Goal: Communication & Community: Answer question/provide support

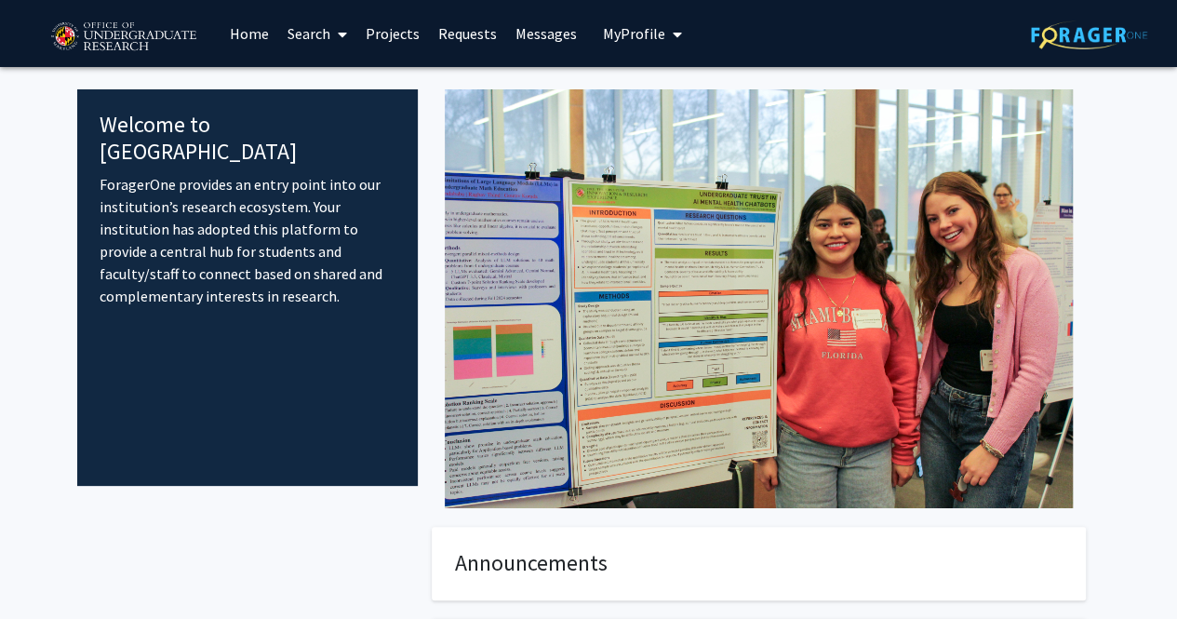
click at [541, 38] on link "Messages" at bounding box center [546, 33] width 80 height 65
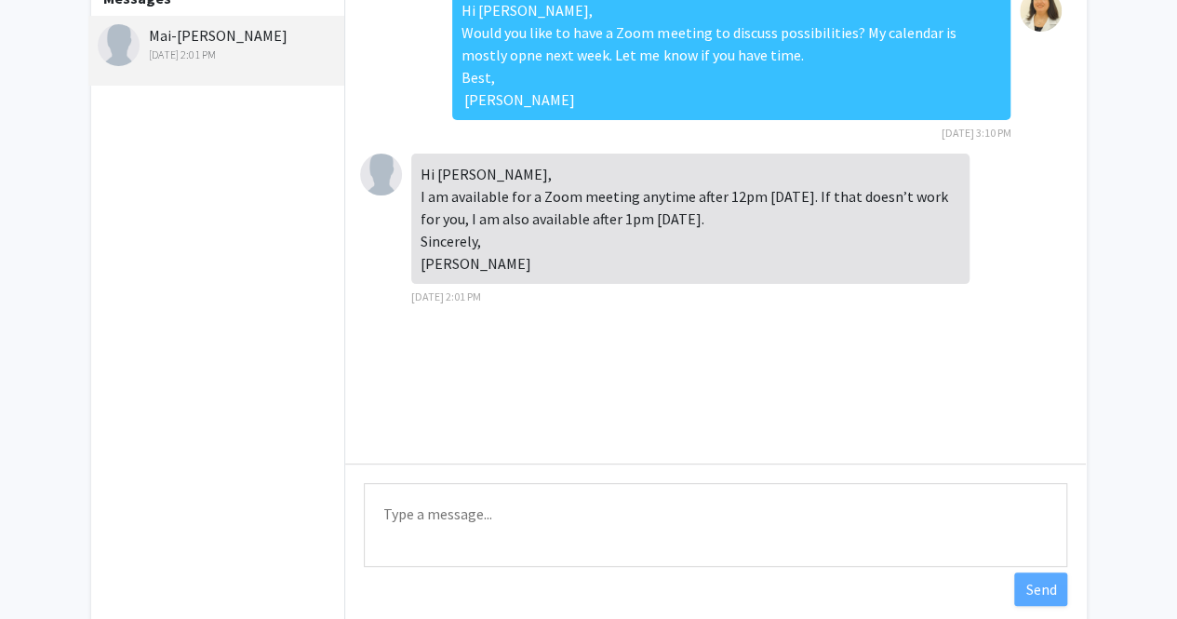
click at [513, 505] on textarea "Type a message" at bounding box center [716, 525] width 704 height 84
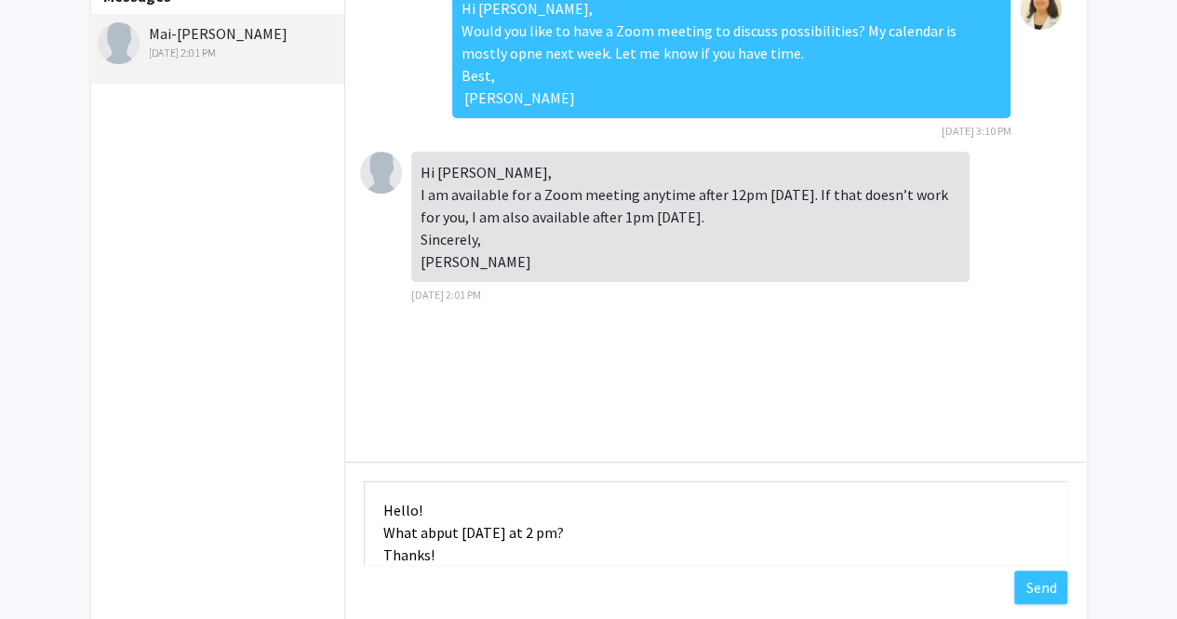
scroll to position [24, 0]
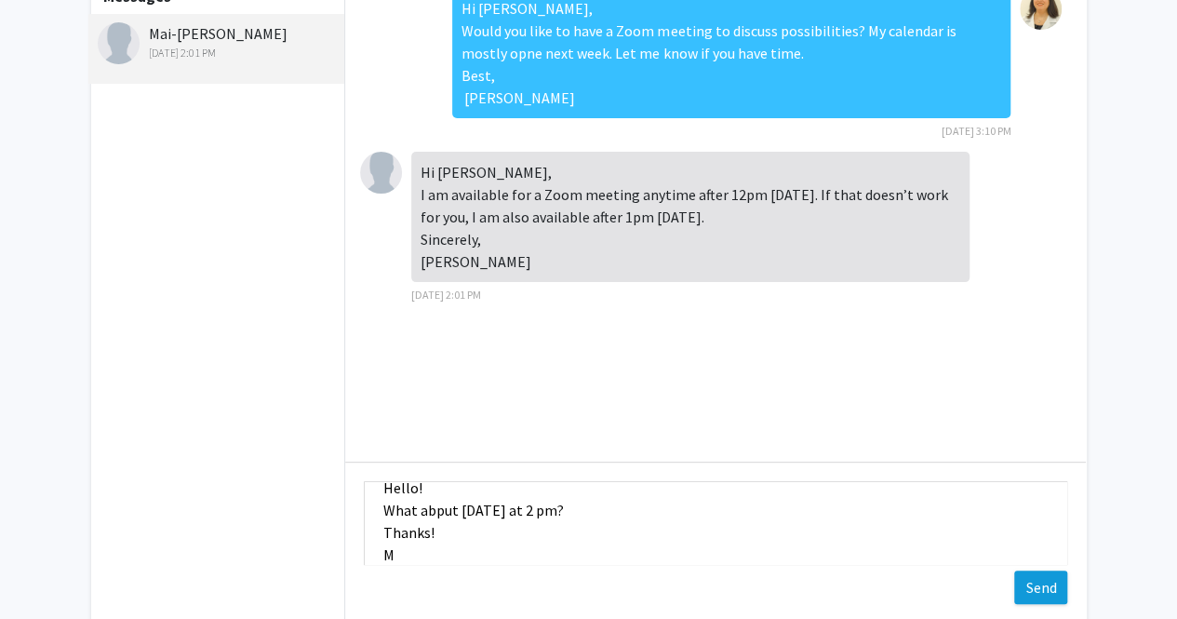
type textarea "Hello! What abput [DATE] at 2 pm? Thanks! M"
click at [1055, 591] on button "Send" at bounding box center [1040, 587] width 53 height 34
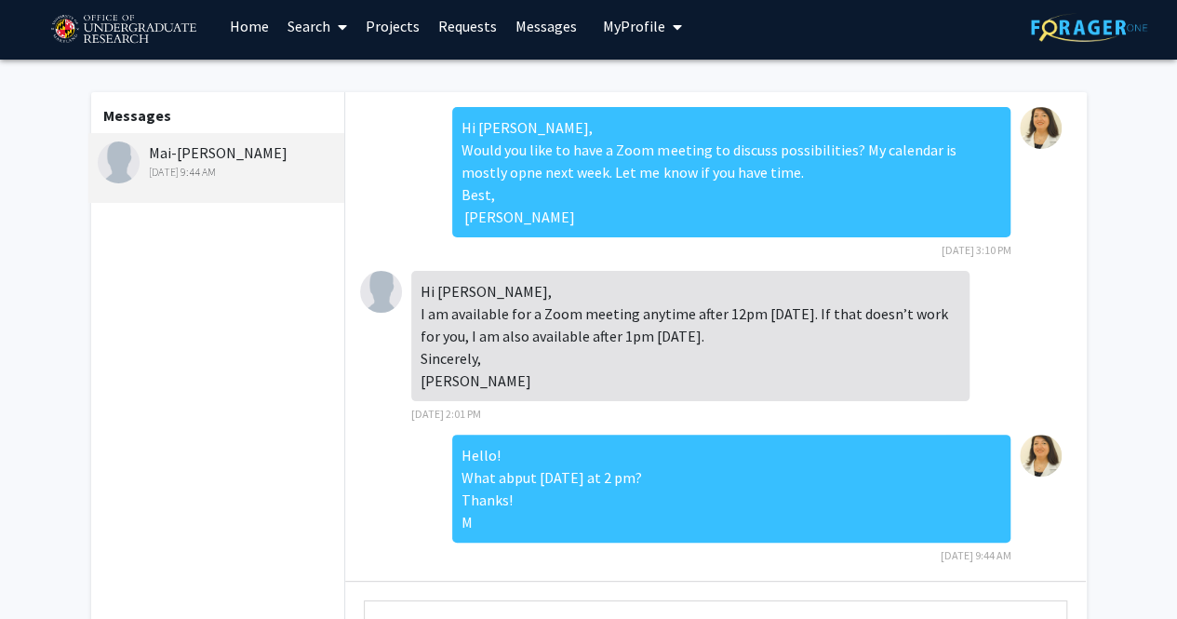
scroll to position [0, 0]
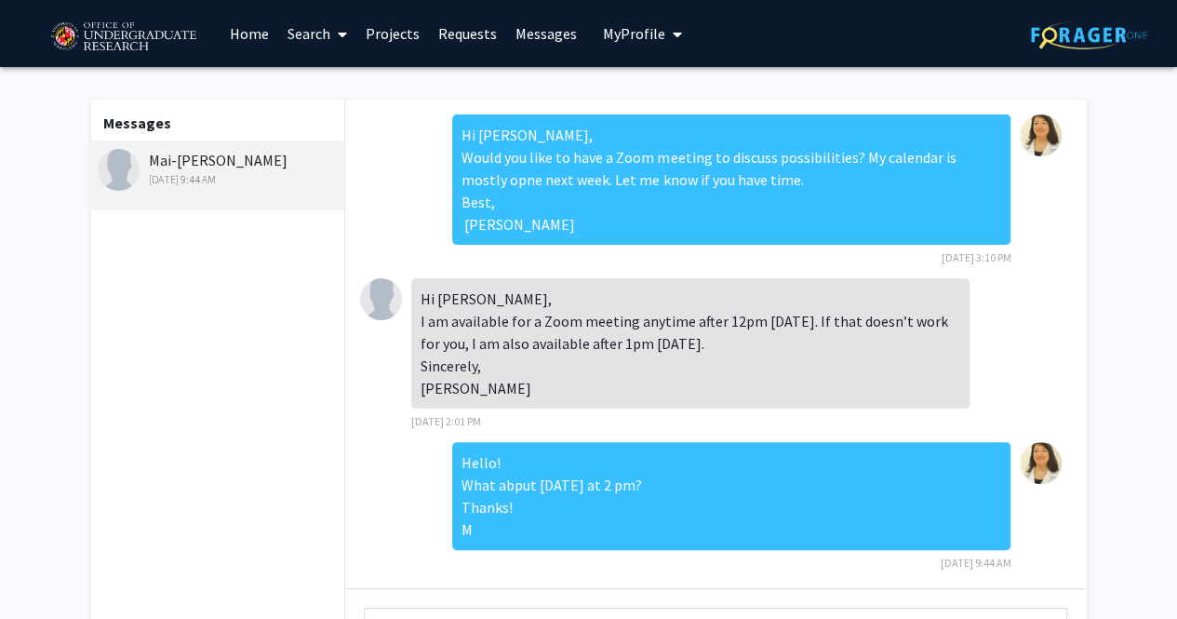
click at [531, 38] on link "Messages" at bounding box center [546, 33] width 80 height 65
click at [540, 31] on link "Messages" at bounding box center [546, 33] width 80 height 65
click at [234, 38] on link "Home" at bounding box center [250, 33] width 58 height 65
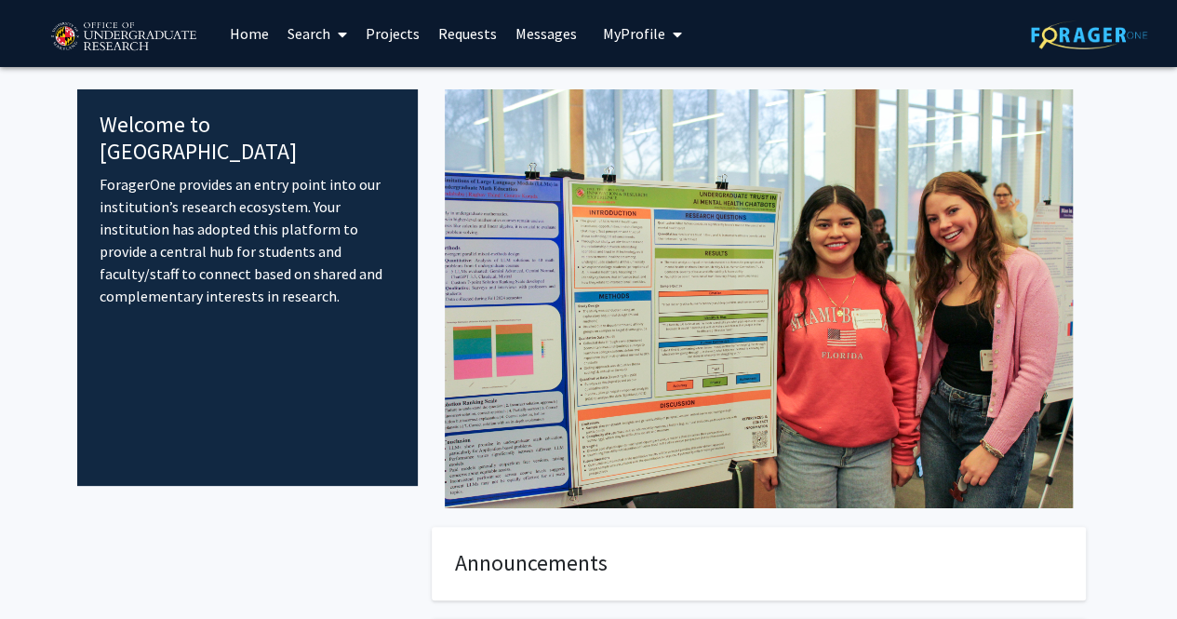
click at [537, 46] on link "Messages" at bounding box center [546, 33] width 80 height 65
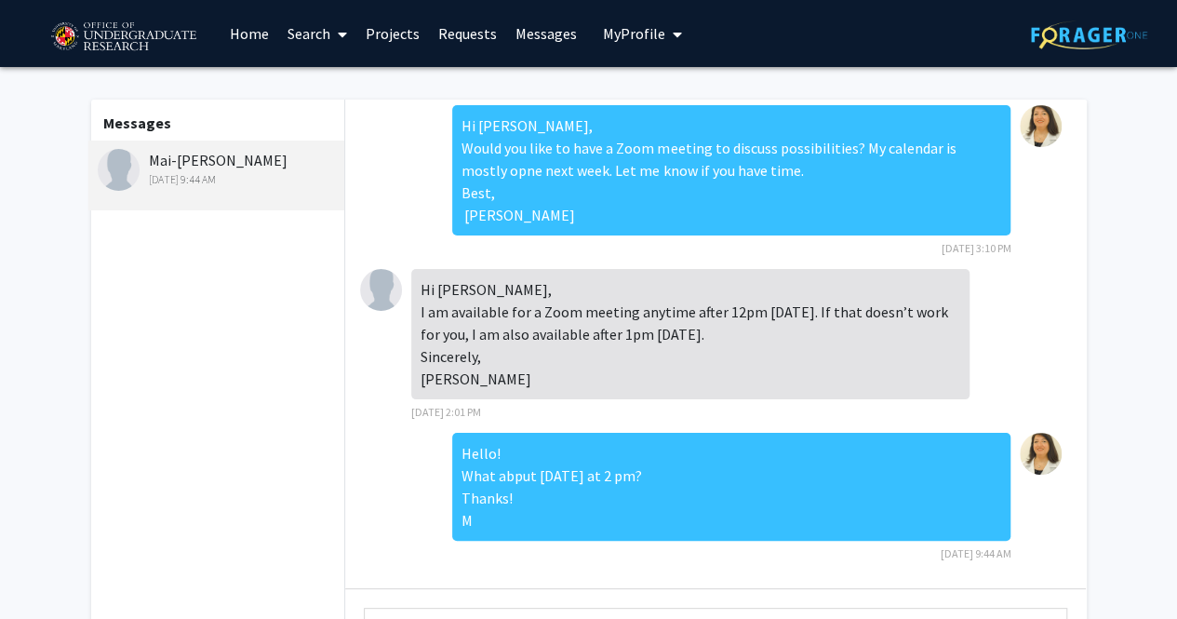
click at [665, 31] on span "My profile dropdown to access profile and logout" at bounding box center [673, 34] width 17 height 65
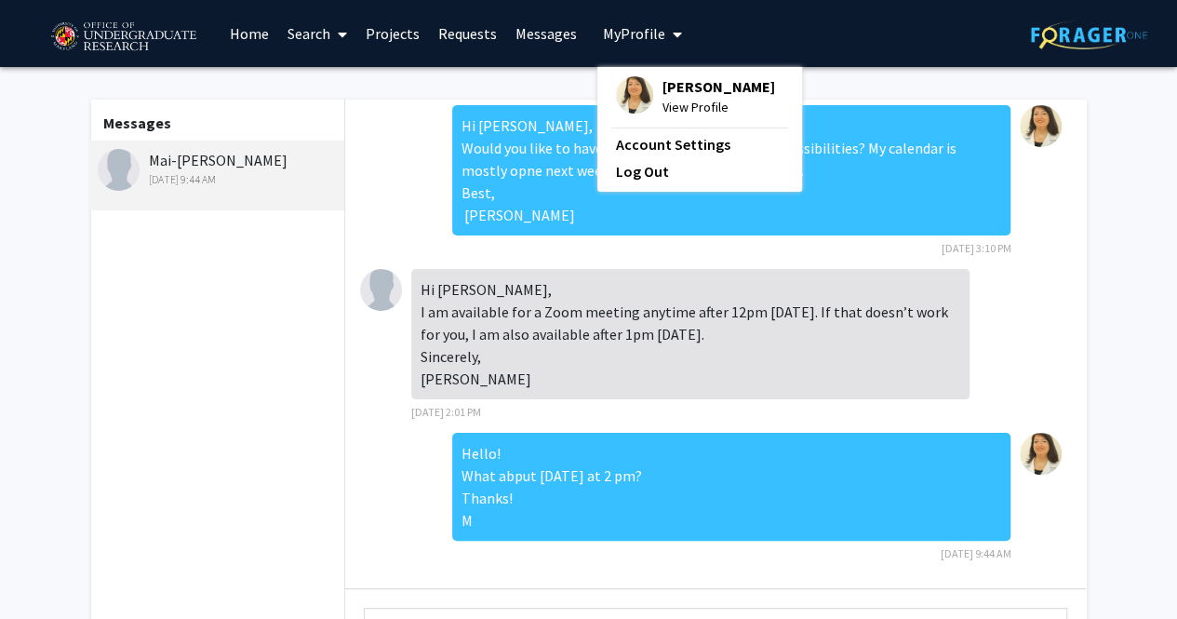
click at [708, 99] on span "View Profile" at bounding box center [719, 107] width 113 height 20
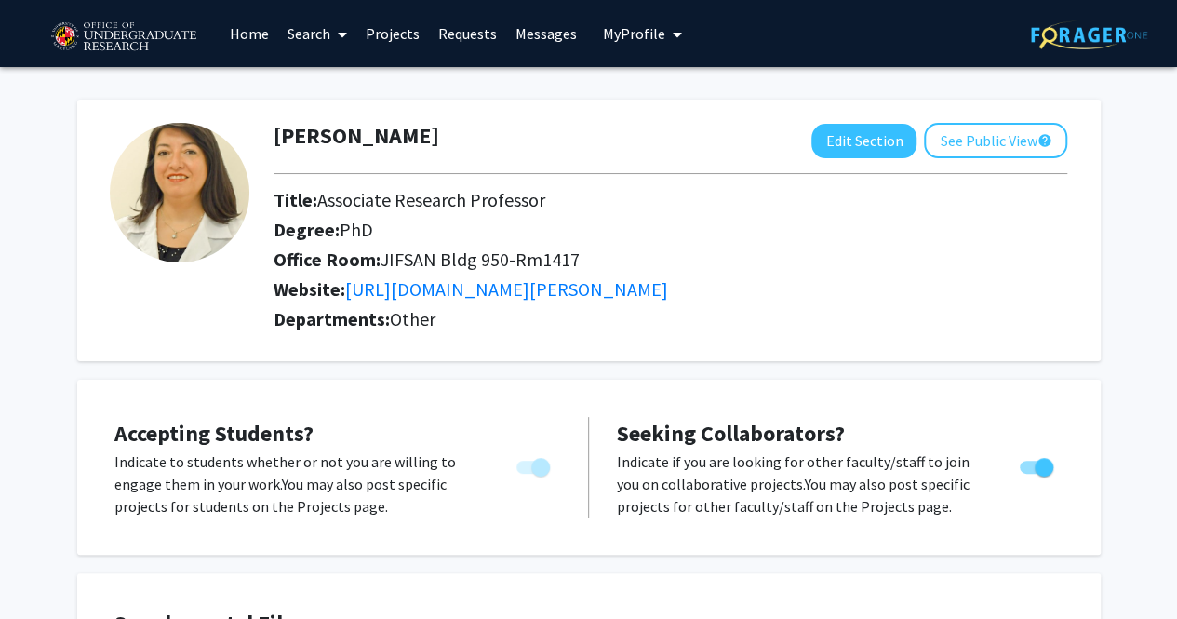
click at [467, 29] on link "Requests" at bounding box center [467, 33] width 77 height 65
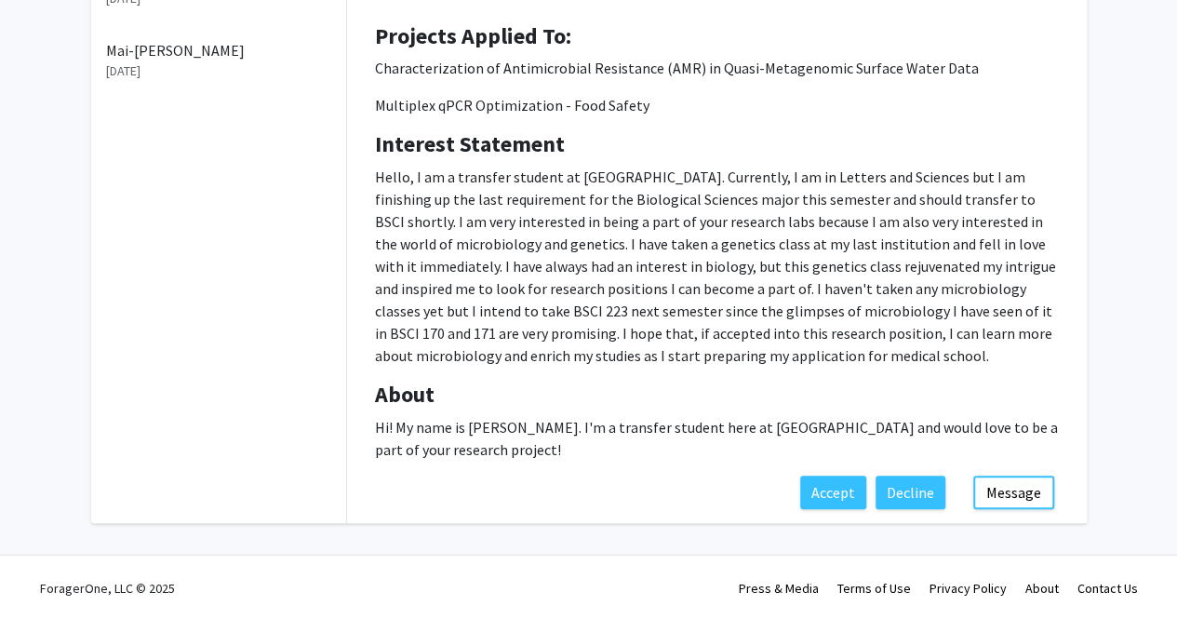
scroll to position [273, 0]
click at [1008, 486] on button "Message" at bounding box center [1013, 492] width 81 height 34
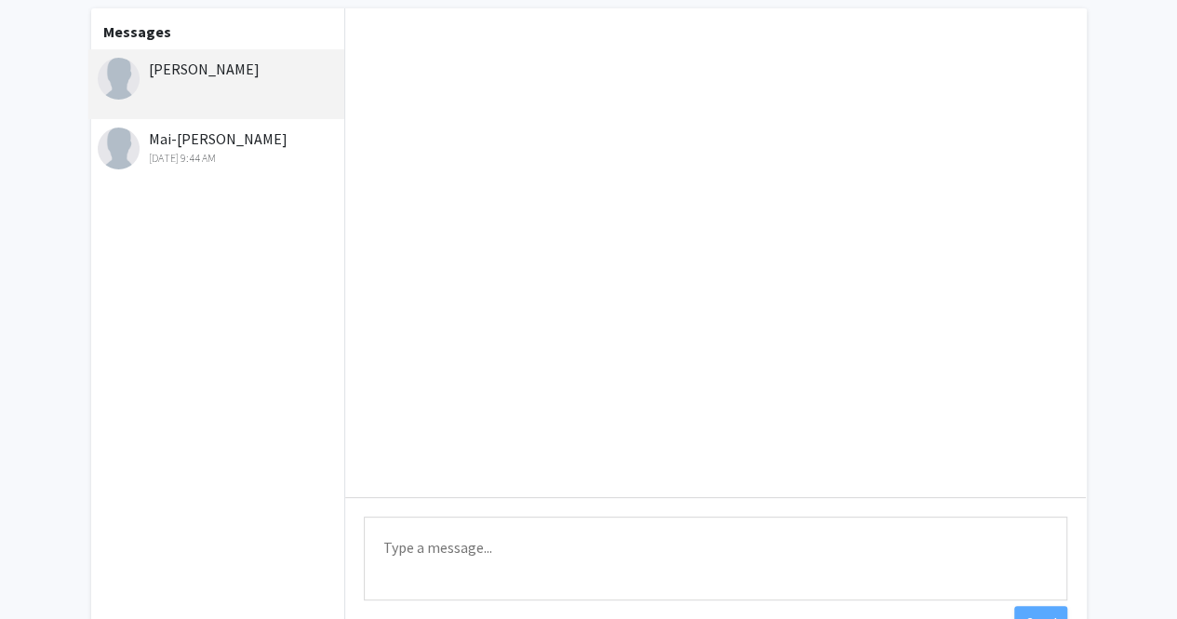
scroll to position [229, 0]
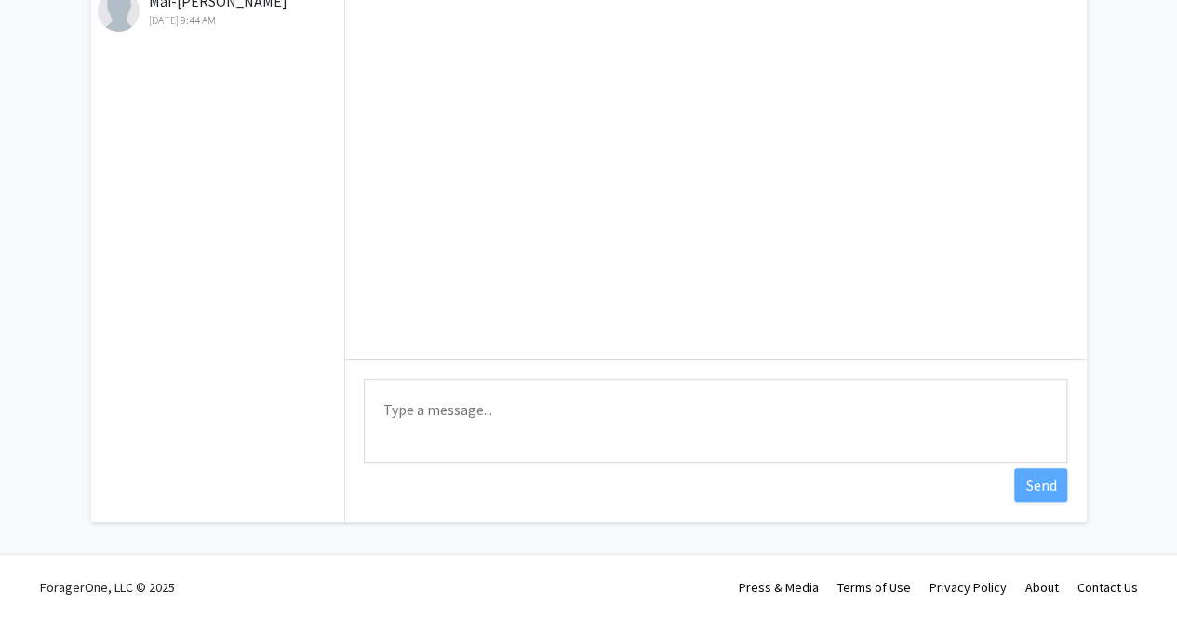
click at [555, 416] on textarea "Type a message" at bounding box center [716, 421] width 704 height 84
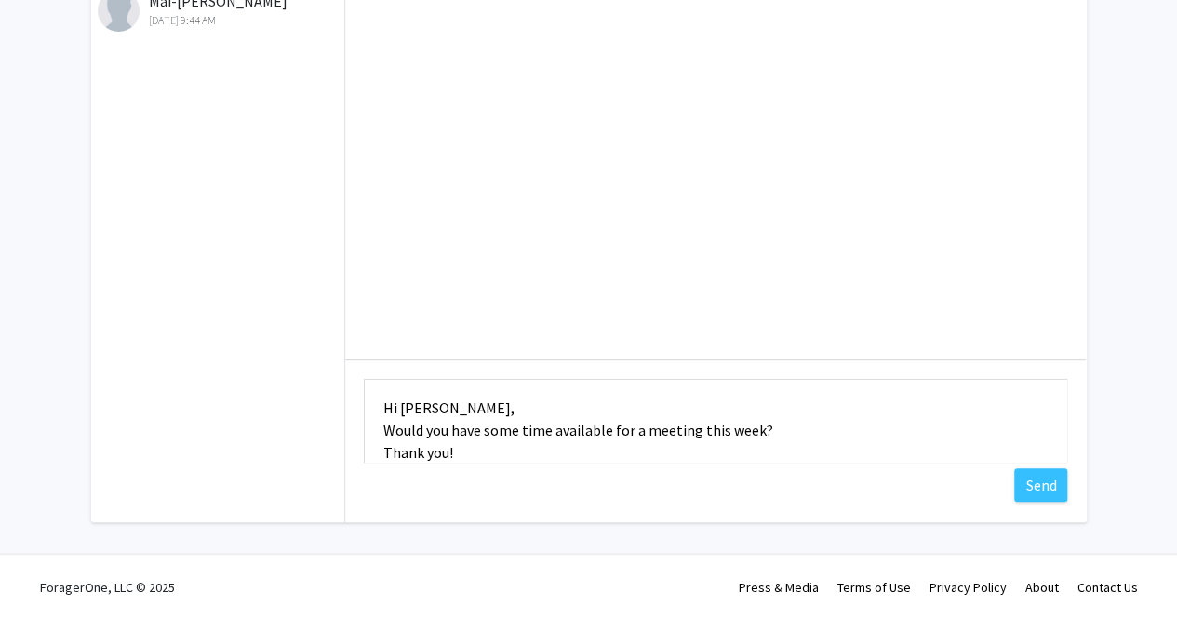
scroll to position [24, 0]
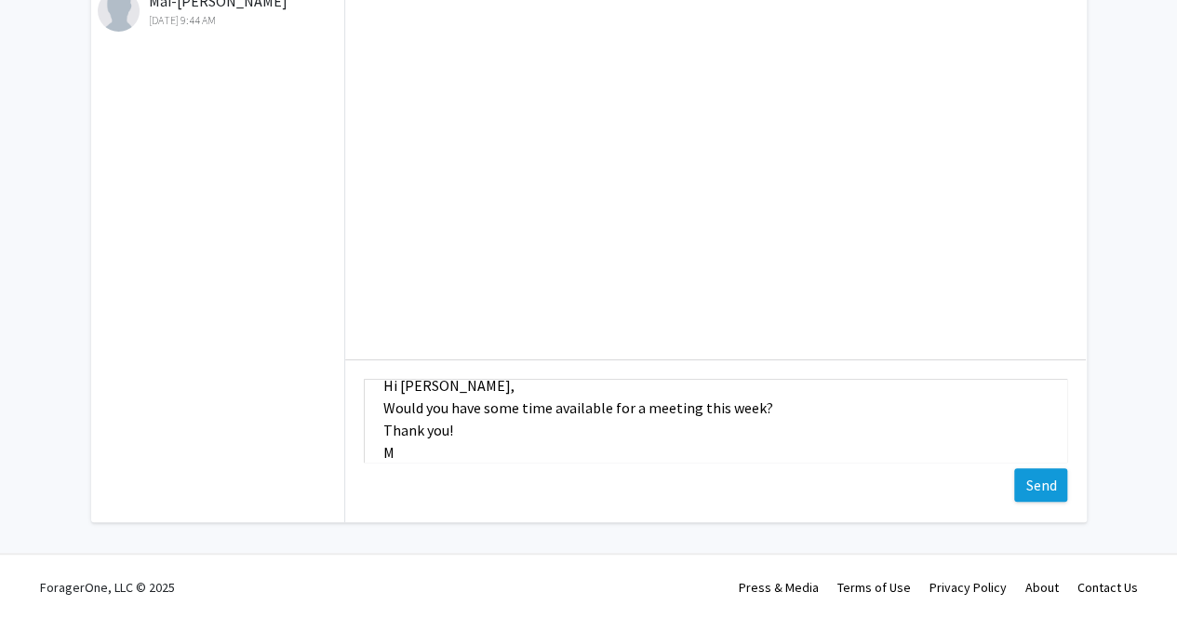
type textarea "Hi [PERSON_NAME], Would you have some time available for a meeting this week? T…"
click at [1039, 487] on button "Send" at bounding box center [1040, 485] width 53 height 34
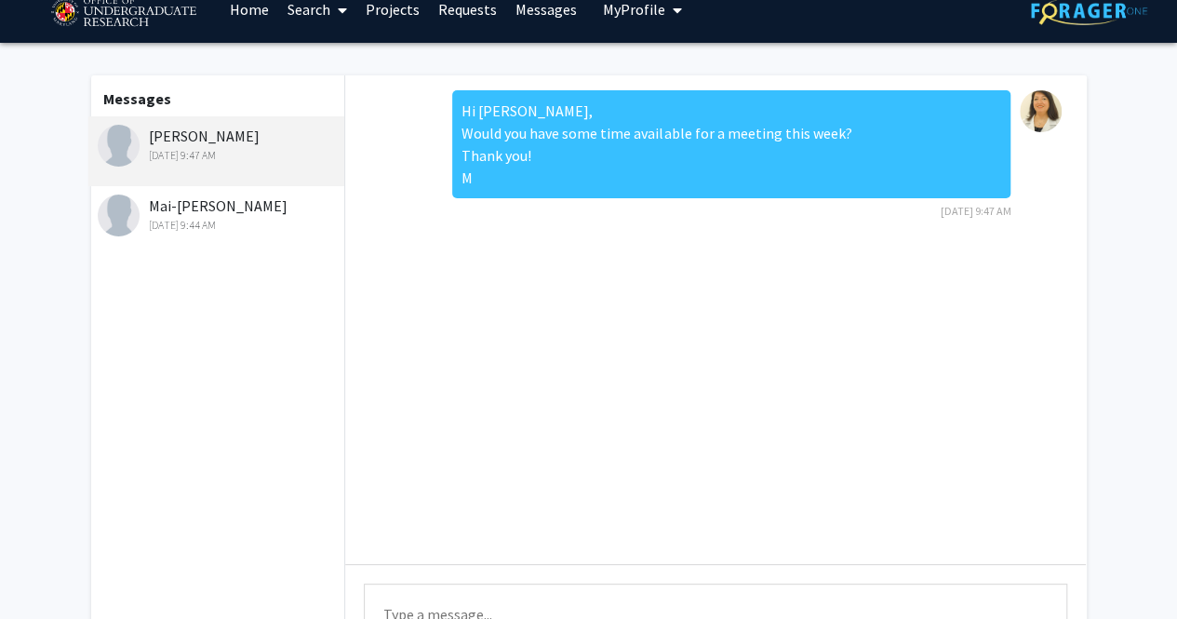
scroll to position [0, 0]
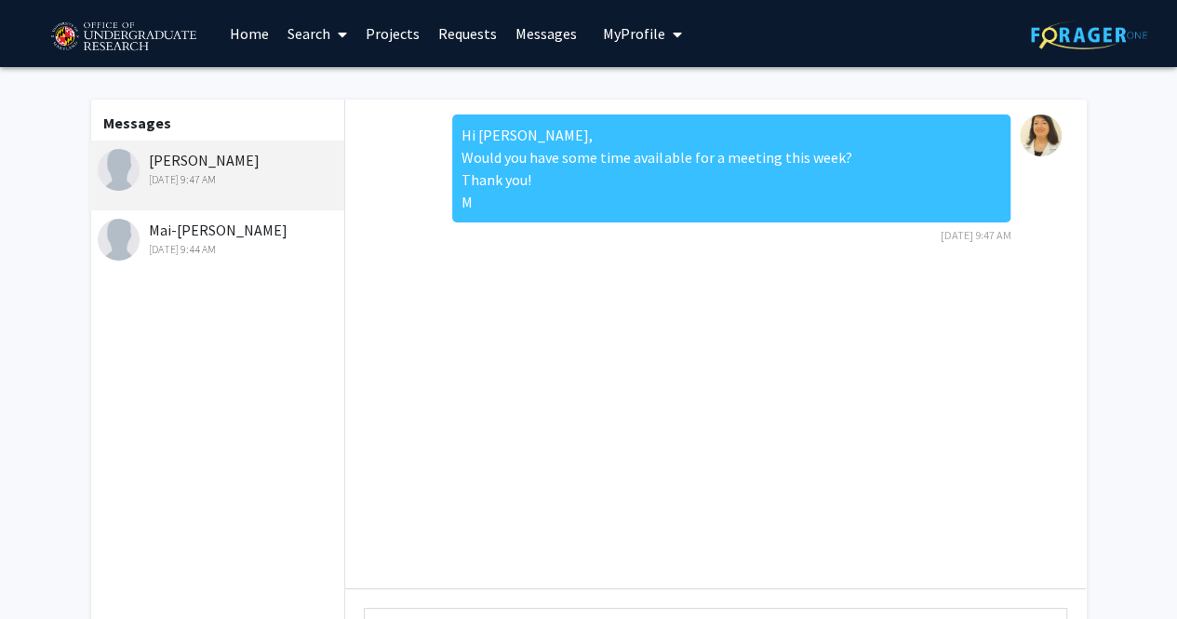
click at [465, 36] on link "Requests" at bounding box center [467, 33] width 77 height 65
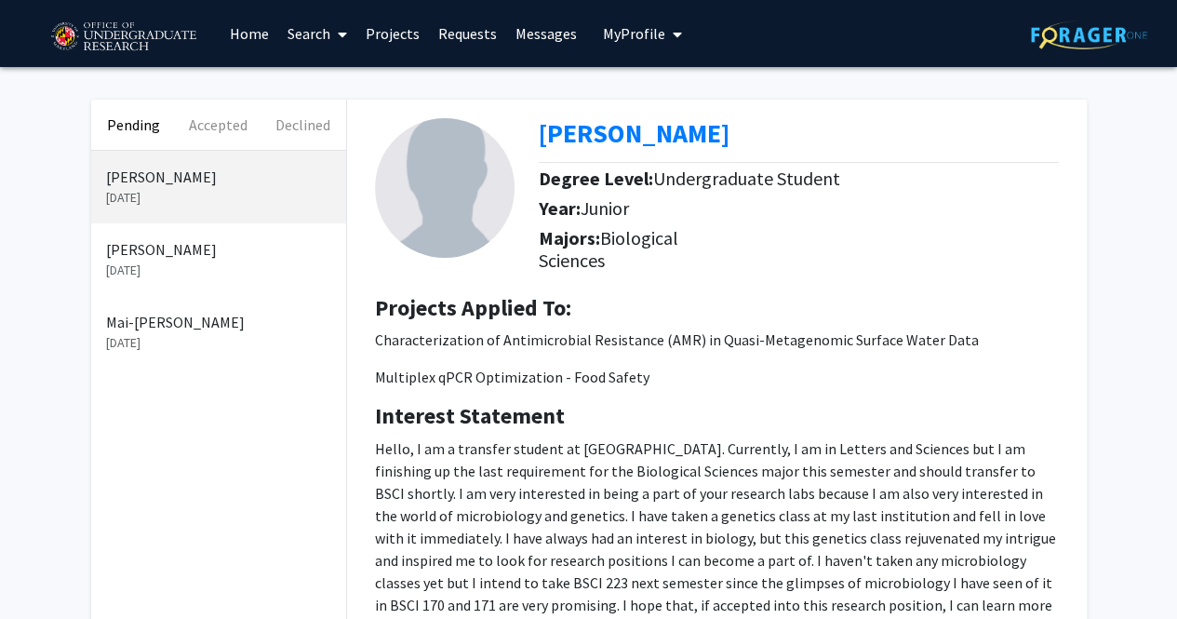
click at [186, 261] on p "[DATE]" at bounding box center [218, 271] width 225 height 20
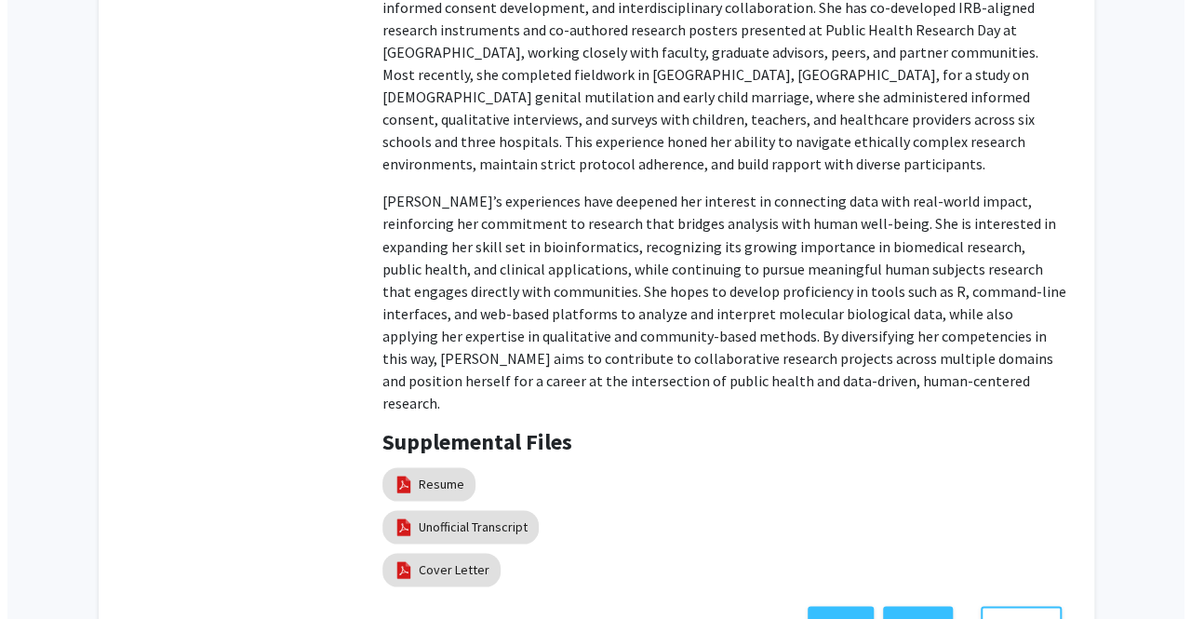
scroll to position [1567, 0]
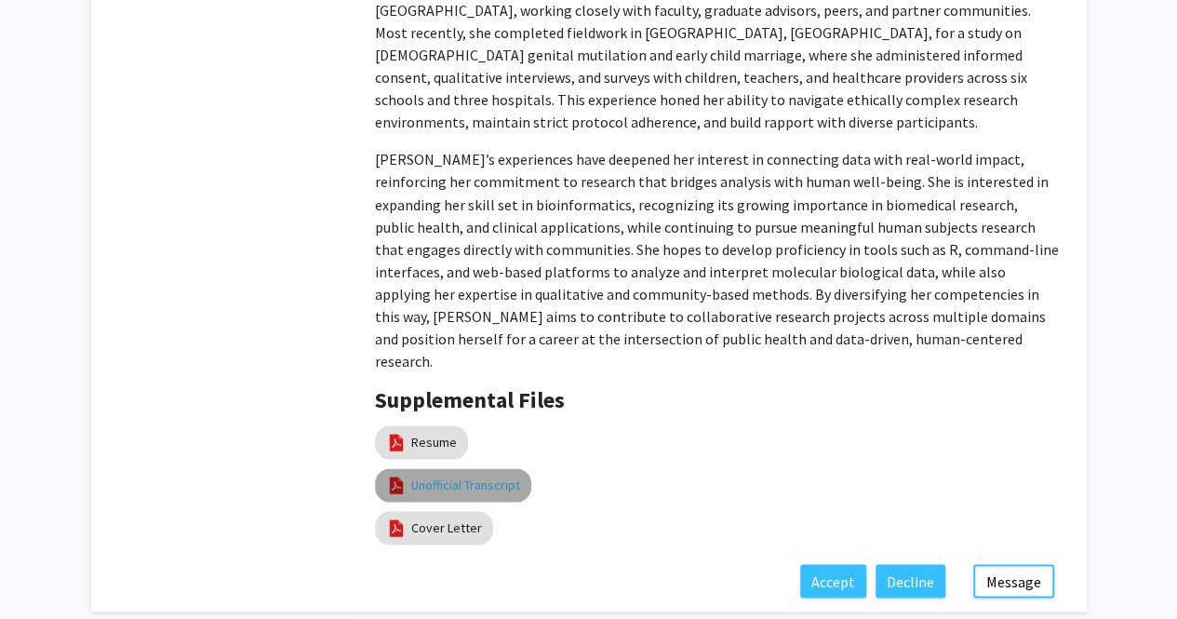
click at [476, 475] on link "Unofficial Transcript" at bounding box center [465, 485] width 109 height 20
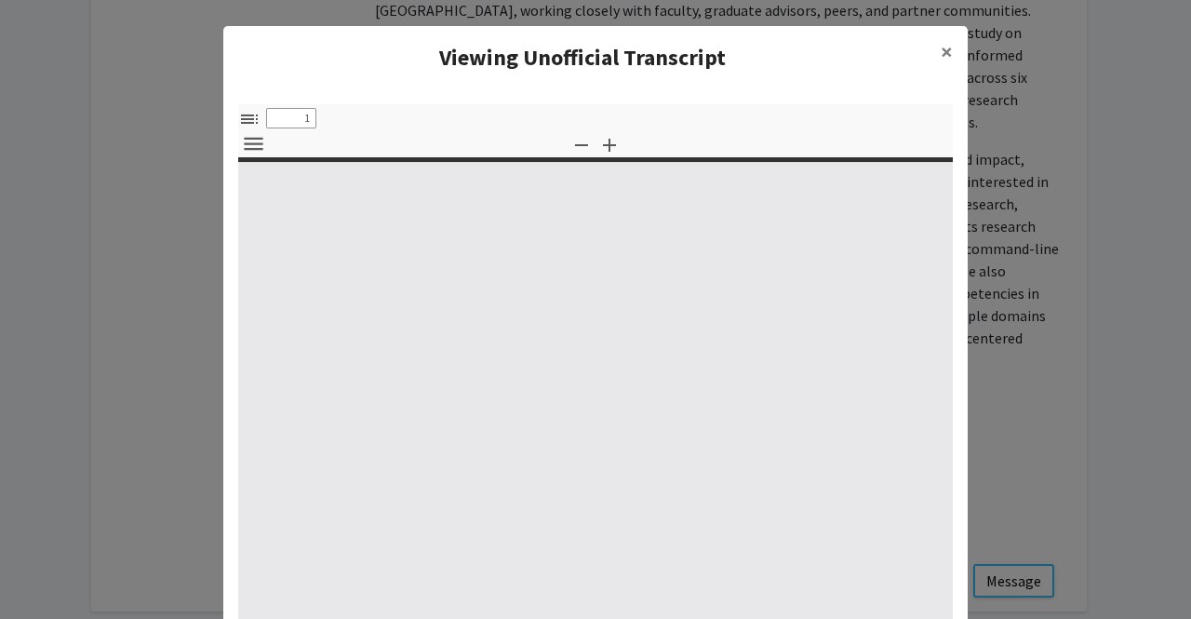
select select "custom"
type input "0"
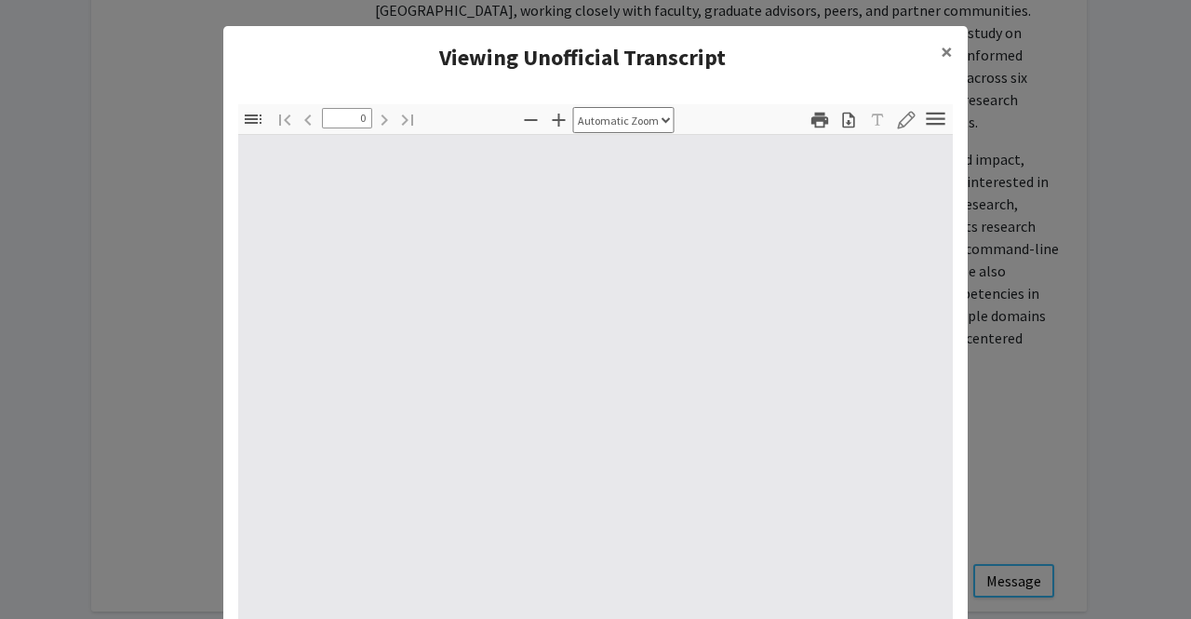
select select "custom"
type input "1"
select select "auto"
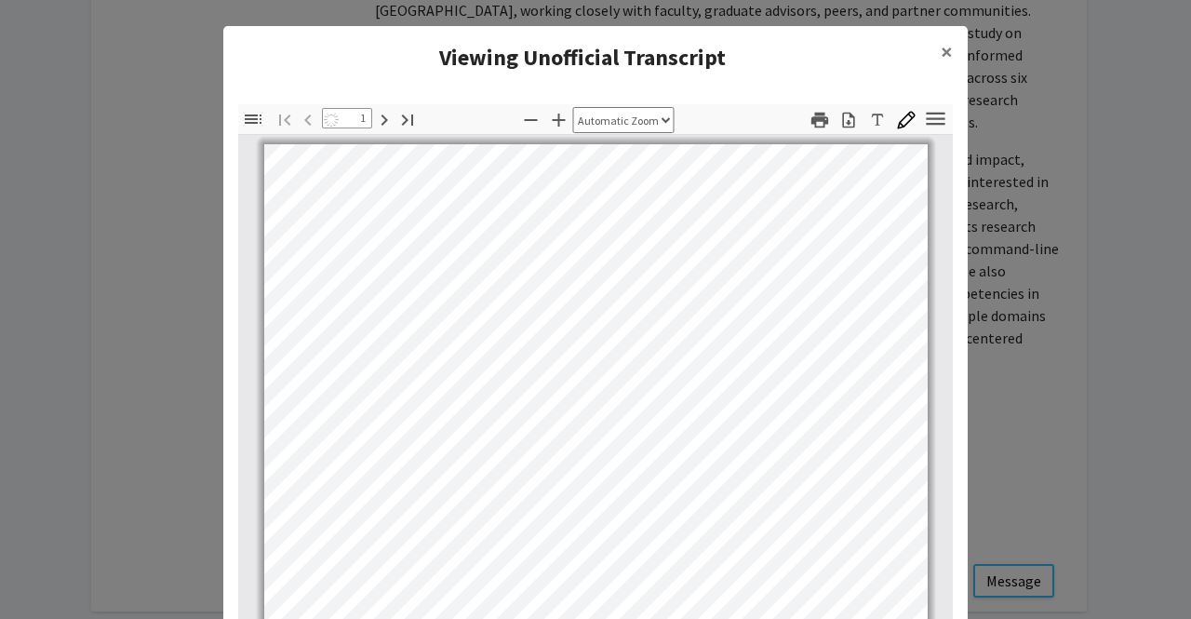
scroll to position [0, 0]
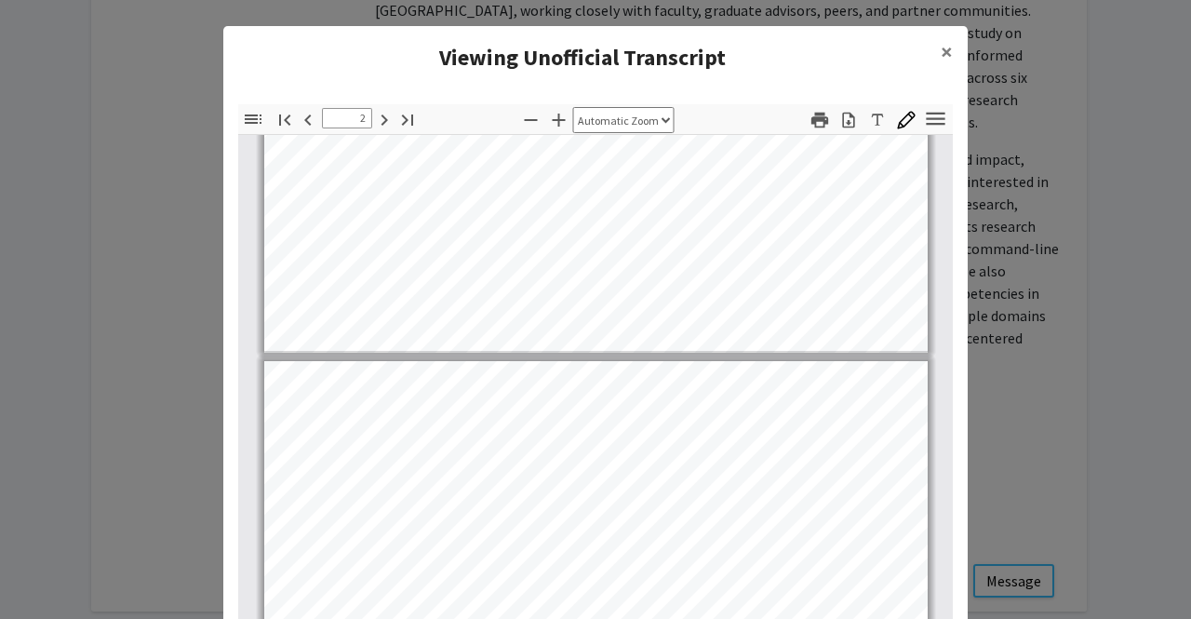
type input "3"
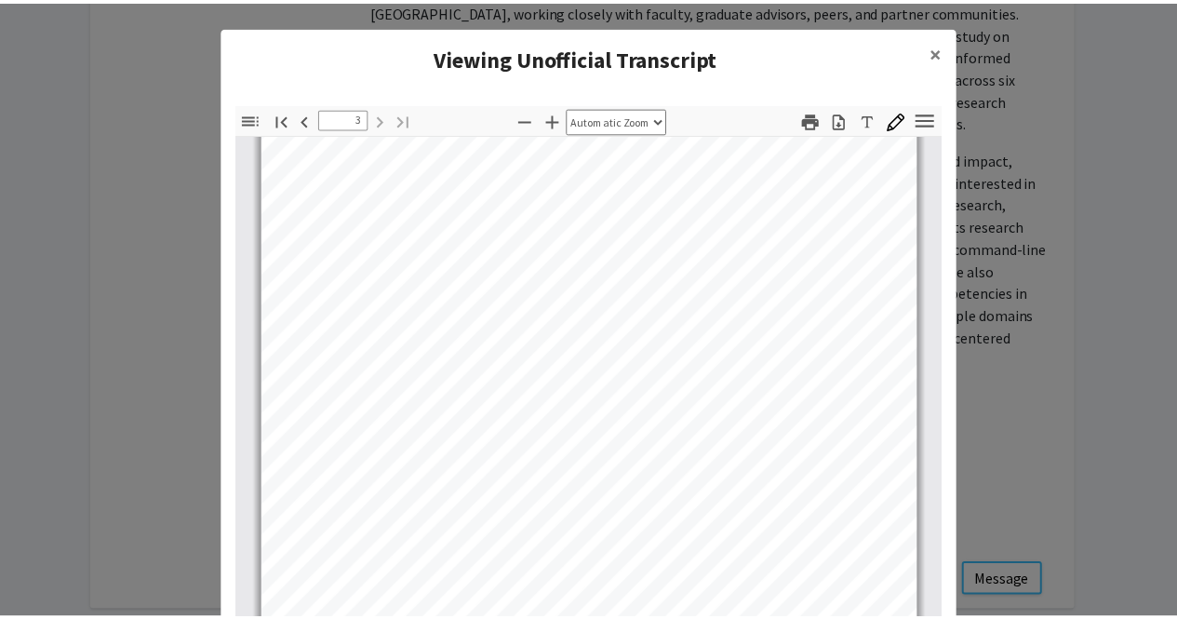
scroll to position [1855, 0]
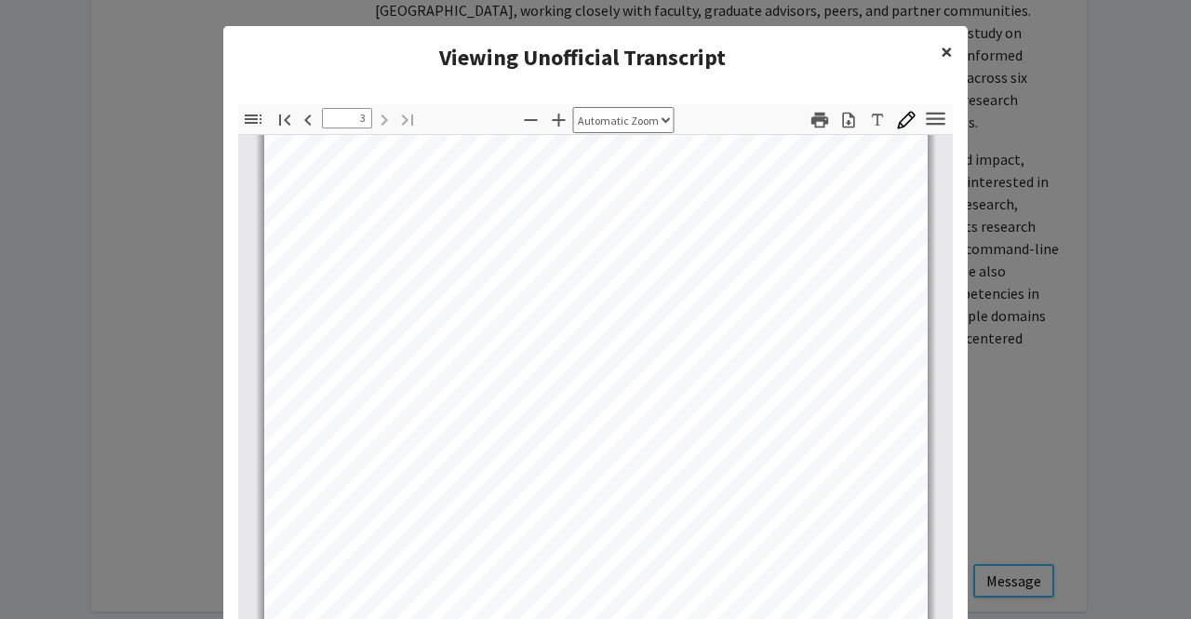
click at [943, 47] on span "×" at bounding box center [947, 51] width 12 height 29
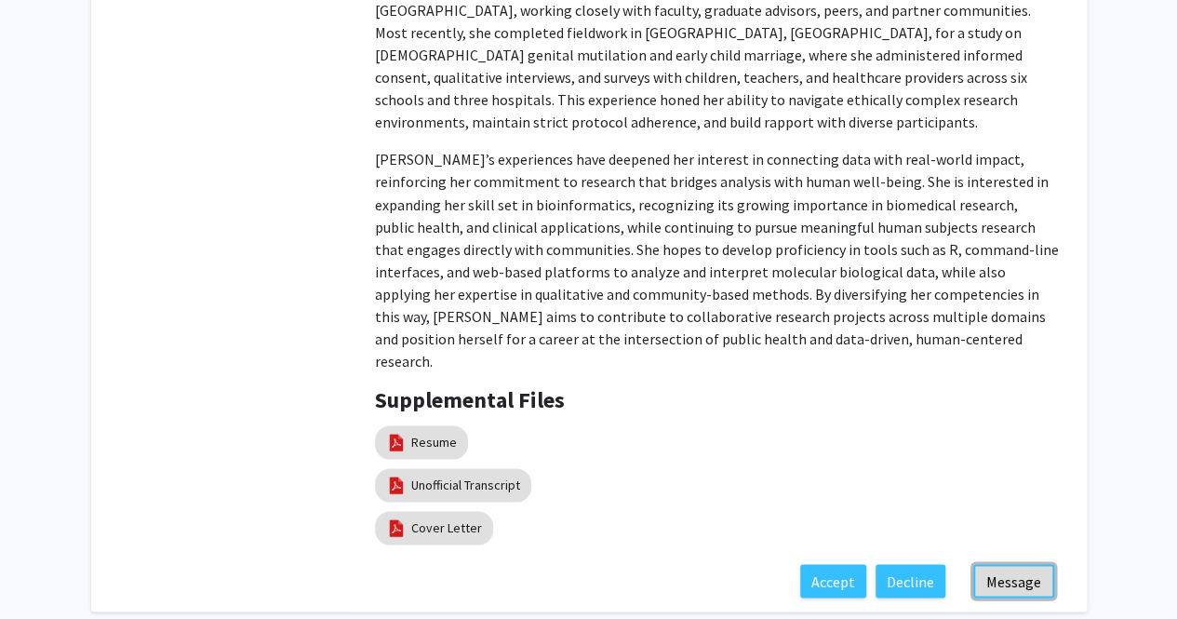
click at [1019, 564] on button "Message" at bounding box center [1013, 581] width 81 height 34
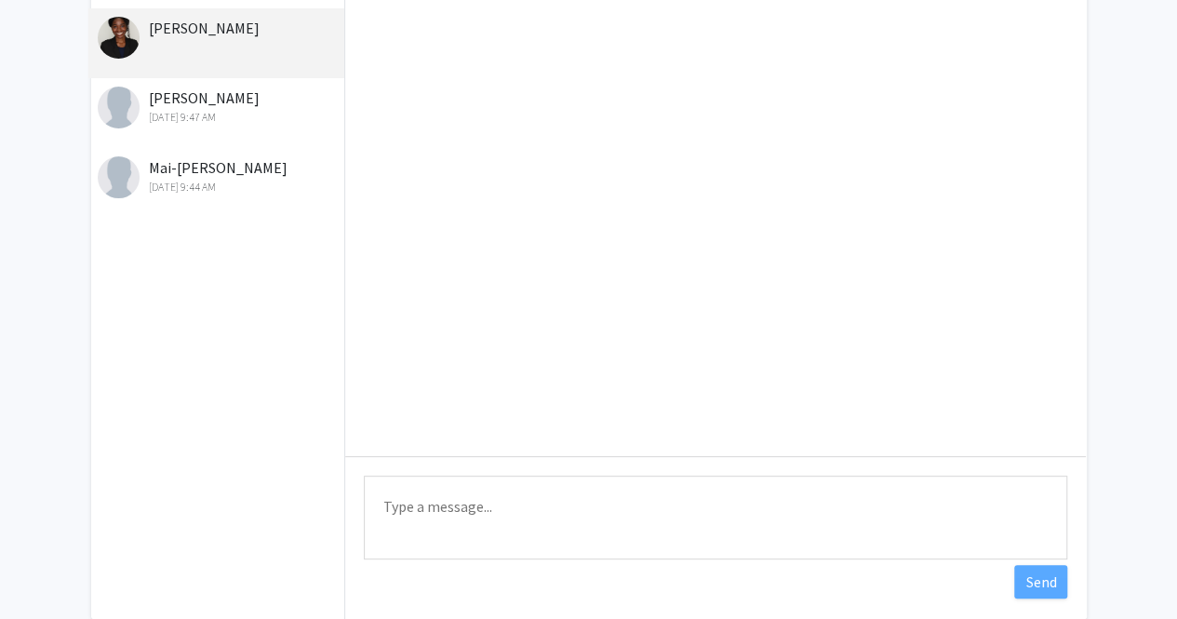
scroll to position [229, 0]
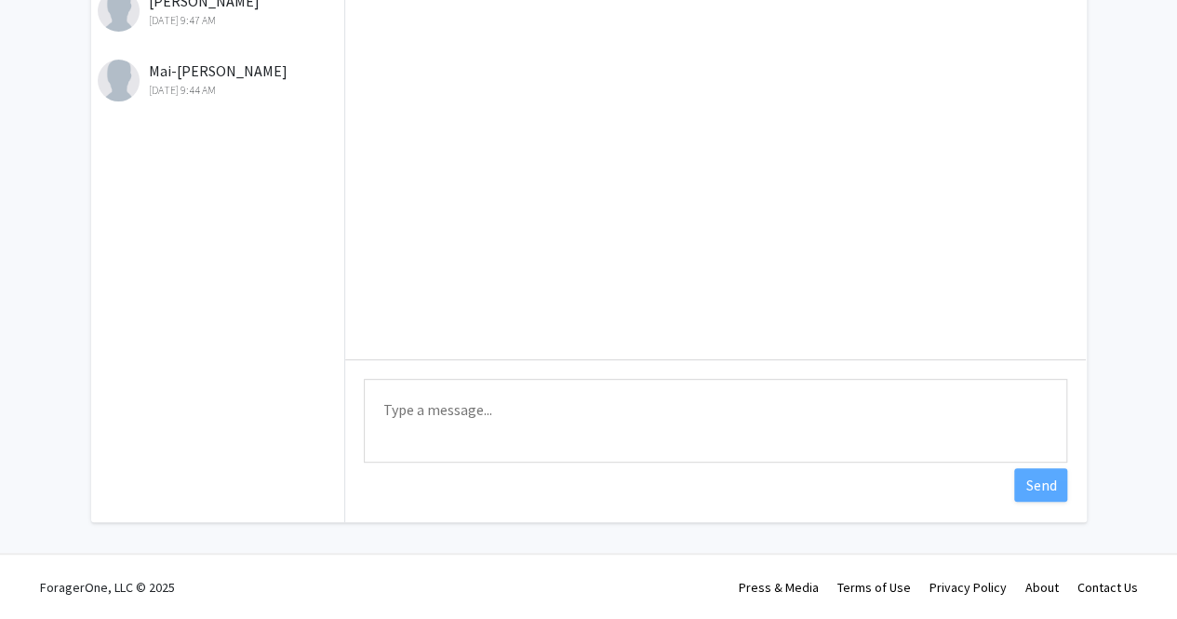
click at [526, 399] on textarea "Type a message" at bounding box center [716, 421] width 704 height 84
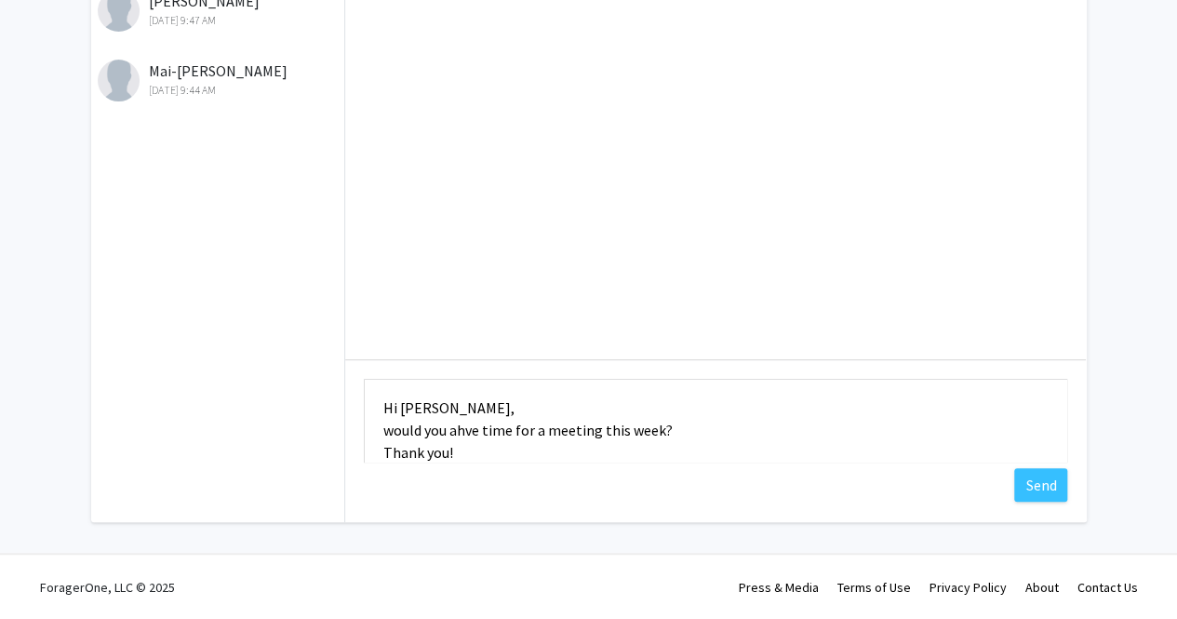
scroll to position [24, 0]
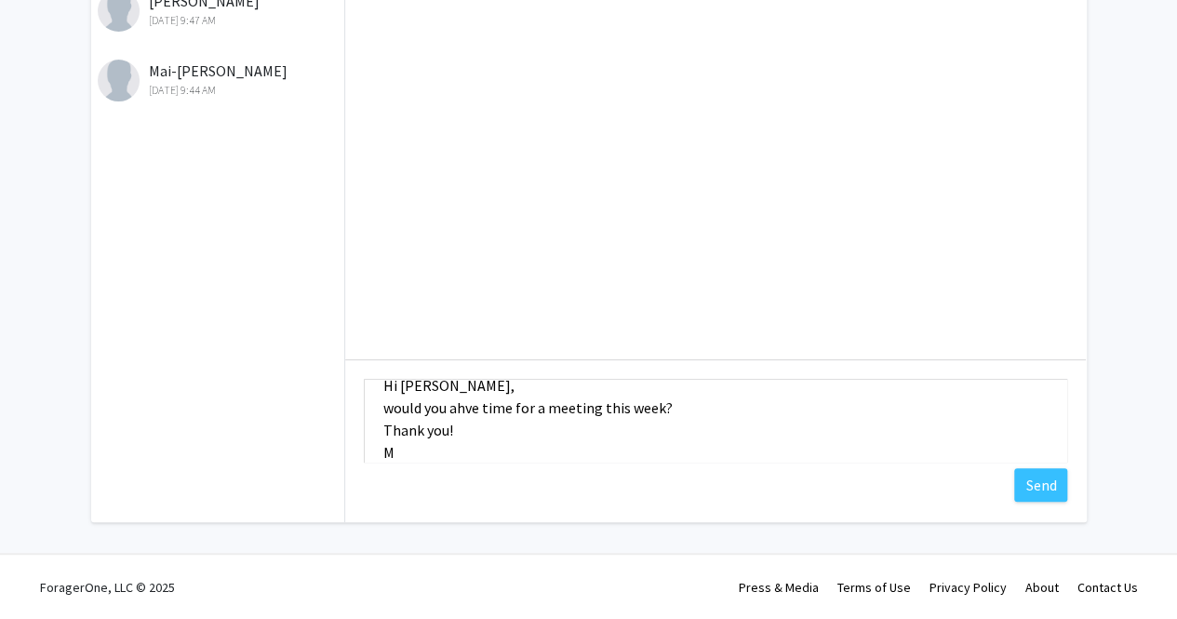
click at [463, 405] on textarea "Hi [PERSON_NAME], would you ahve time for a meeting this week? Thank you! M" at bounding box center [716, 421] width 704 height 84
click at [0, 0] on div "have" at bounding box center [0, 0] width 0 height 0
type textarea "Hi [PERSON_NAME], would you have time for a meeting this week? Thank you! M"
click at [1053, 487] on button "Send" at bounding box center [1040, 485] width 53 height 34
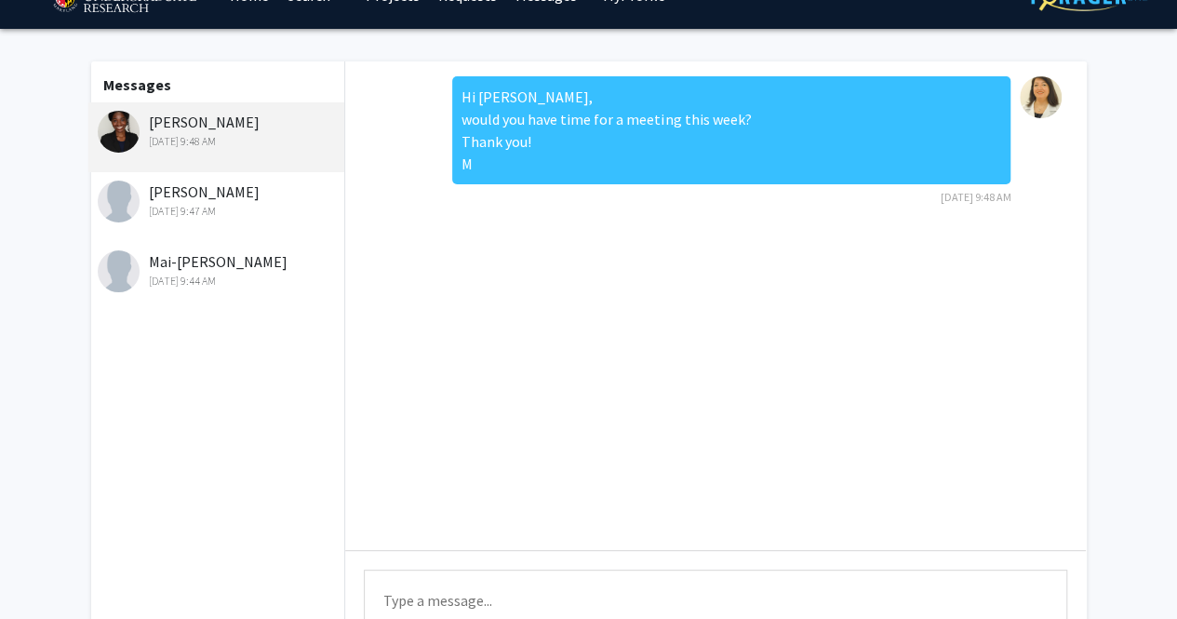
scroll to position [0, 0]
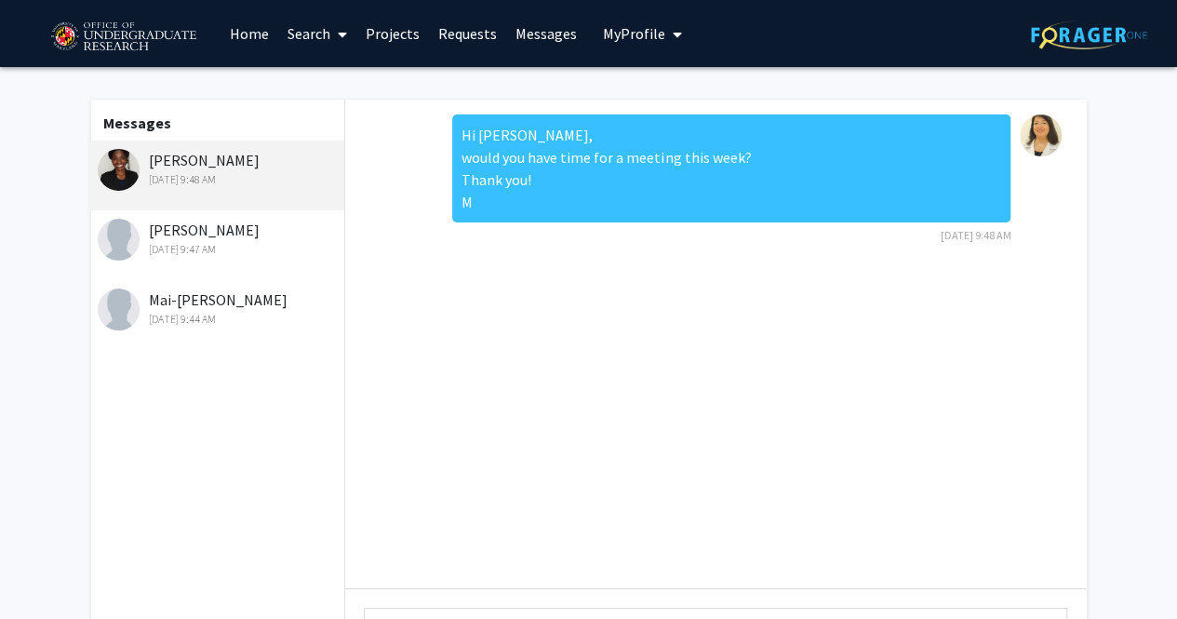
click at [476, 23] on link "Requests" at bounding box center [467, 33] width 77 height 65
